Goal: Task Accomplishment & Management: Manage account settings

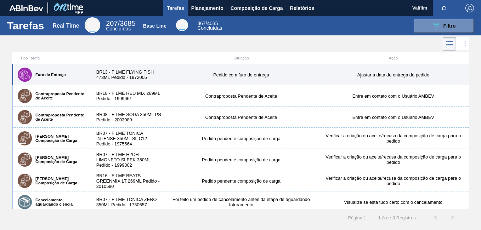
drag, startPoint x: 360, startPoint y: 69, endPoint x: 209, endPoint y: 85, distance: 151.7
click at [209, 85] on div "Furo de Entrega BR13 - FILME FLYING FISH 473ML Pedido - 1972005 Pedido com furo…" at bounding box center [241, 74] width 458 height 21
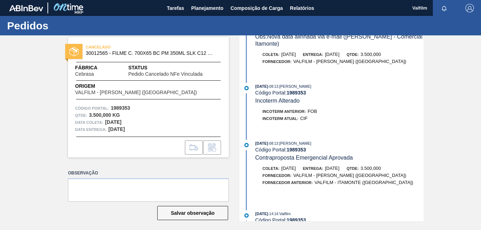
scroll to position [213, 0]
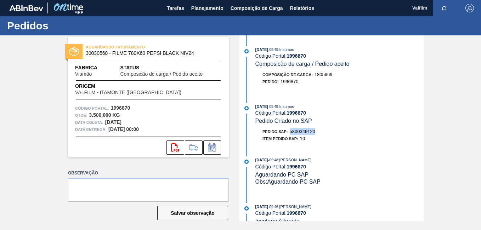
drag, startPoint x: 305, startPoint y: 133, endPoint x: 289, endPoint y: 133, distance: 16.3
click at [289, 133] on div "Pedido SAP: 5800349120" at bounding box center [339, 131] width 168 height 7
click at [214, 151] on icon at bounding box center [211, 147] width 11 height 9
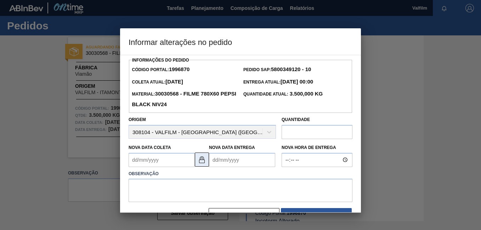
click at [208, 163] on button at bounding box center [202, 160] width 14 height 14
click at [141, 162] on Coleta1996870 "Nova Data Coleta" at bounding box center [162, 160] width 66 height 14
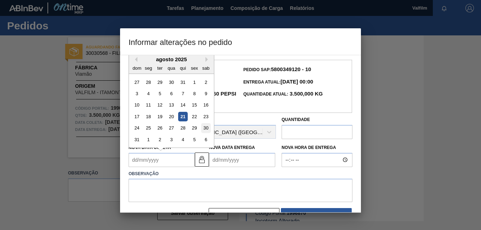
click at [206, 127] on div "30" at bounding box center [206, 128] width 10 height 10
type Coleta1996870 "30/08/2025"
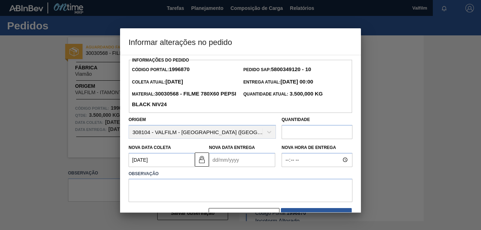
click at [223, 165] on Entrega1996870 "Nova Data Entrega" at bounding box center [242, 160] width 66 height 14
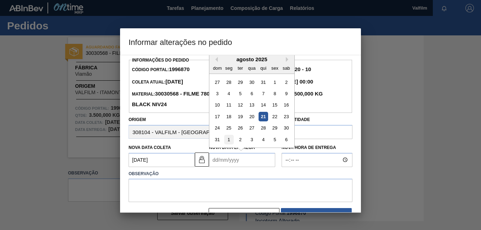
click at [228, 142] on div "1" at bounding box center [229, 140] width 10 height 10
type Entrega1996870 "[DATE]"
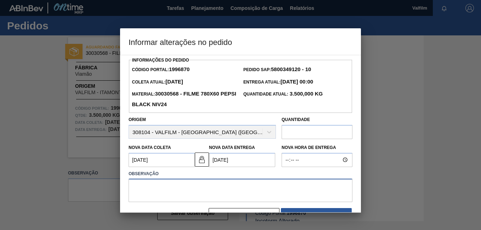
click at [206, 199] on textarea at bounding box center [241, 190] width 224 height 23
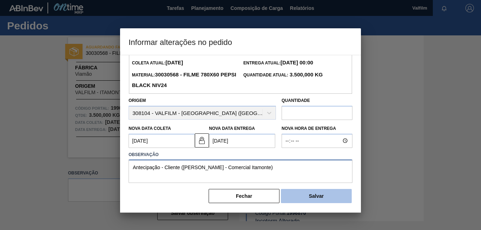
type textarea "Antecipação - Cliente (Ana Carolina - Comercial Itamonte)"
click at [319, 193] on button "Salvar" at bounding box center [316, 196] width 71 height 14
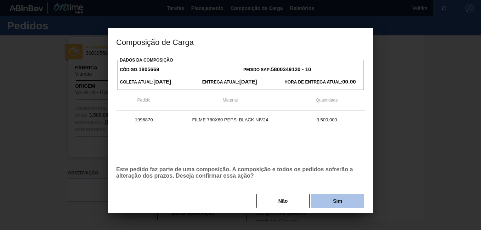
click at [346, 200] on button "Sim" at bounding box center [337, 201] width 53 height 14
